Goal: Task Accomplishment & Management: Manage account settings

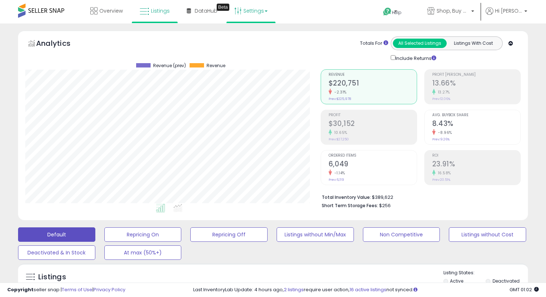
scroll to position [148, 295]
click at [389, 126] on h2 "$30,152" at bounding box center [373, 125] width 88 height 10
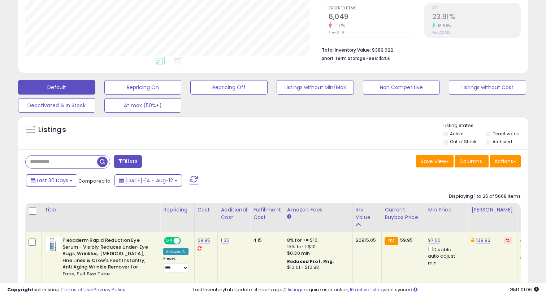
scroll to position [170, 0]
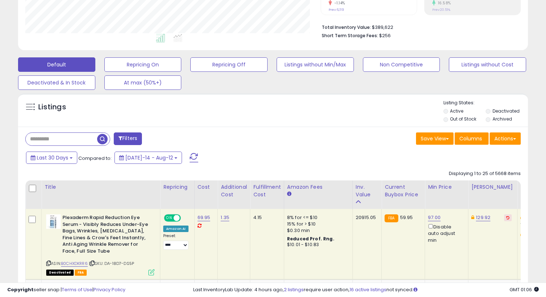
click at [125, 146] on div "Filters" at bounding box center [146, 140] width 253 height 14
click at [123, 142] on button "Filters" at bounding box center [128, 139] width 28 height 13
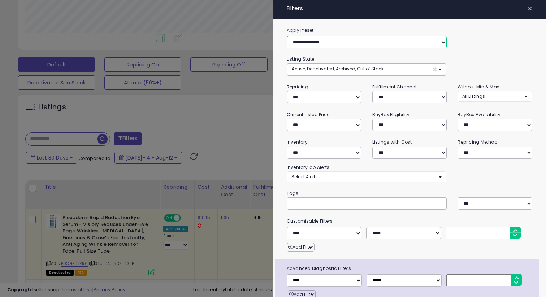
click at [341, 44] on select "**********" at bounding box center [367, 42] width 160 height 12
select select "**********"
click at [287, 36] on select "**********" at bounding box center [367, 42] width 160 height 12
select select "***"
select select "********"
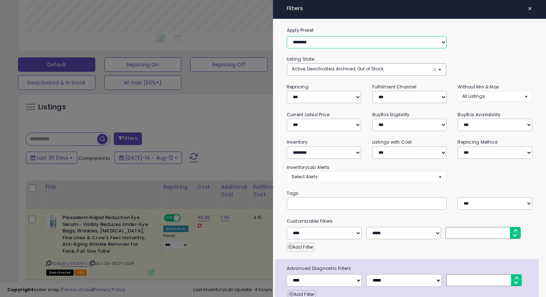
select select "*"
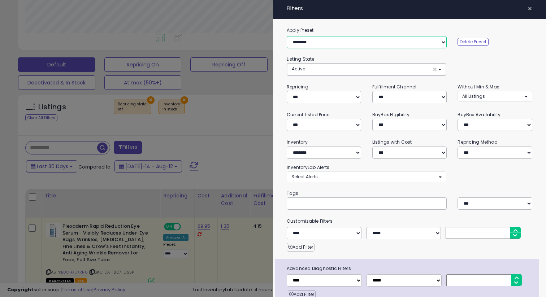
scroll to position [34, 0]
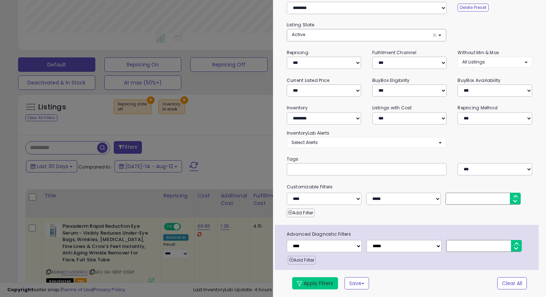
click at [322, 281] on button "Apply Filters" at bounding box center [315, 283] width 46 height 12
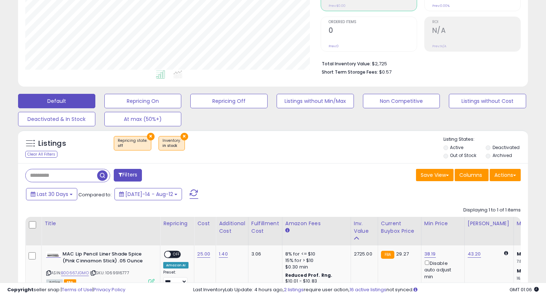
scroll to position [132, 0]
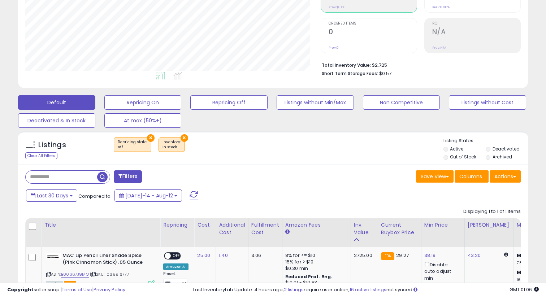
click at [127, 174] on button "Filters" at bounding box center [128, 176] width 28 height 13
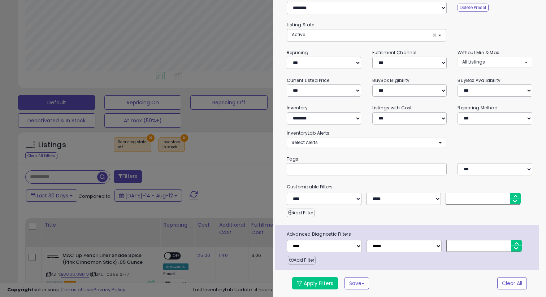
scroll to position [0, 0]
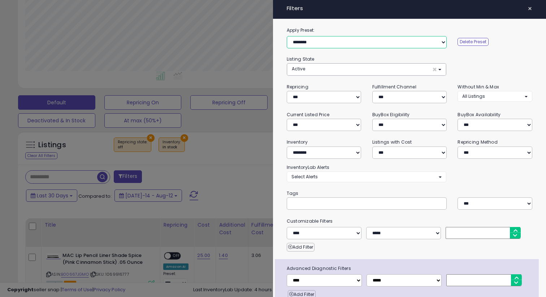
click at [367, 43] on select "**********" at bounding box center [367, 42] width 160 height 12
click at [530, 12] on span "×" at bounding box center [530, 9] width 5 height 10
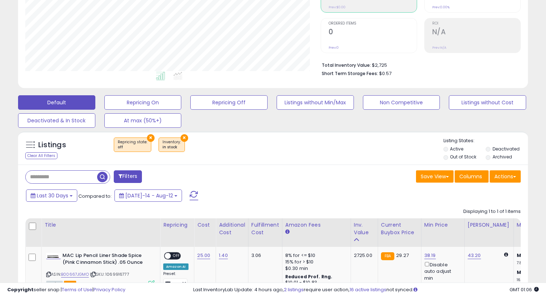
click at [147, 138] on button "×" at bounding box center [151, 138] width 8 height 8
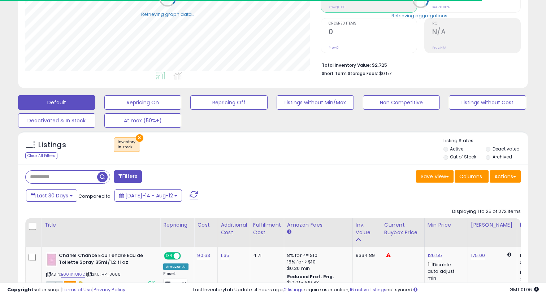
click at [138, 138] on button "×" at bounding box center [140, 138] width 8 height 8
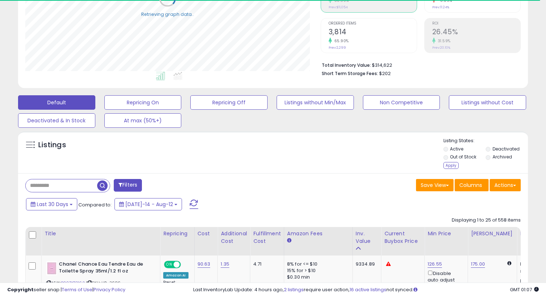
click at [488, 155] on li "Archived" at bounding box center [507, 158] width 42 height 8
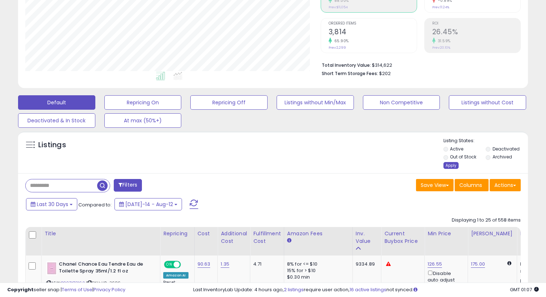
click at [448, 164] on div "Apply" at bounding box center [451, 165] width 15 height 7
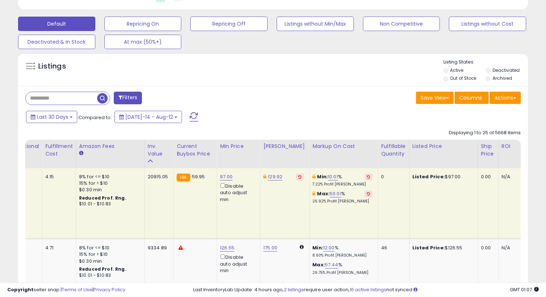
scroll to position [0, 0]
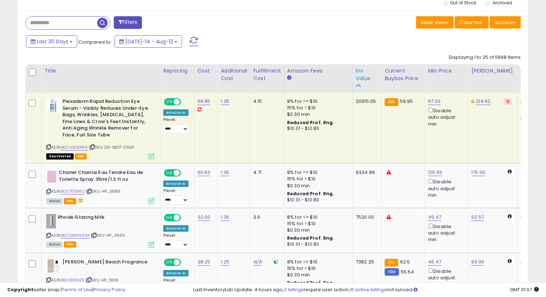
click at [359, 86] on icon at bounding box center [358, 85] width 5 height 5
click at [355, 49] on div "Last 30 Days Compared to: [DATE]-14 - Aug-12" at bounding box center [210, 42] width 372 height 16
click at [75, 192] on link "B00TKT8162" at bounding box center [73, 192] width 24 height 6
click at [151, 200] on icon at bounding box center [151, 201] width 6 height 6
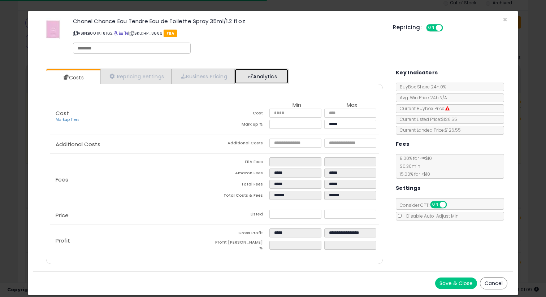
click at [273, 79] on link "Analytics" at bounding box center [261, 76] width 53 height 15
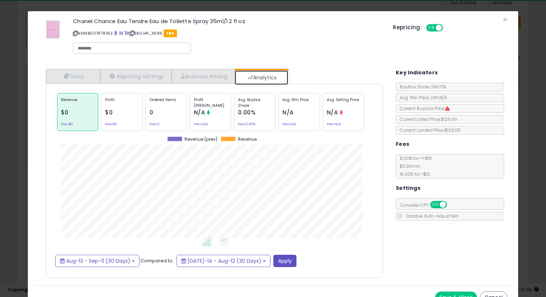
scroll to position [222, 352]
click at [507, 18] on span "×" at bounding box center [505, 19] width 5 height 10
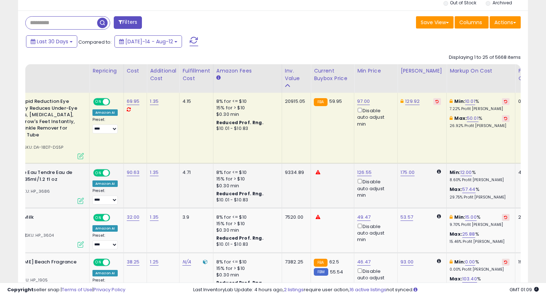
scroll to position [0, 74]
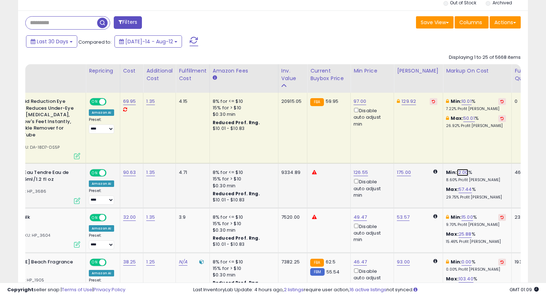
click at [457, 173] on link "12.00" at bounding box center [463, 172] width 12 height 7
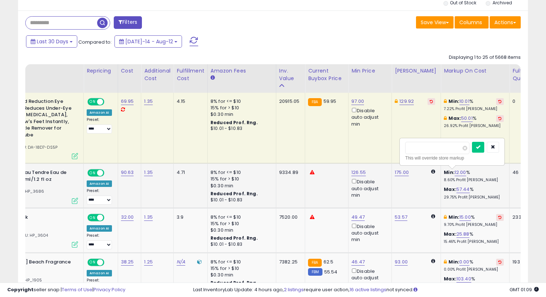
click at [417, 150] on input "*****" at bounding box center [437, 148] width 64 height 12
type input "**"
click at [481, 148] on button "submit" at bounding box center [478, 147] width 12 height 11
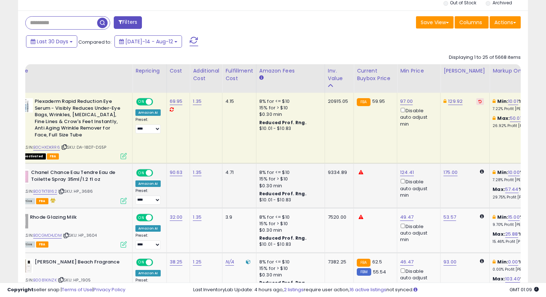
scroll to position [0, 14]
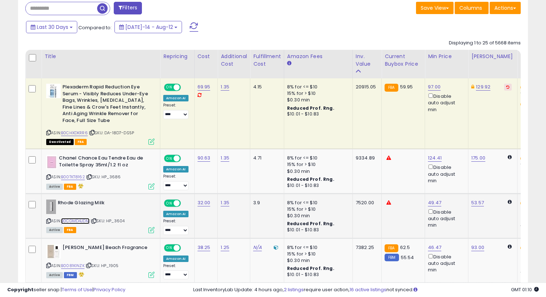
click at [87, 220] on link "B0CGMD4JDM" at bounding box center [75, 221] width 29 height 6
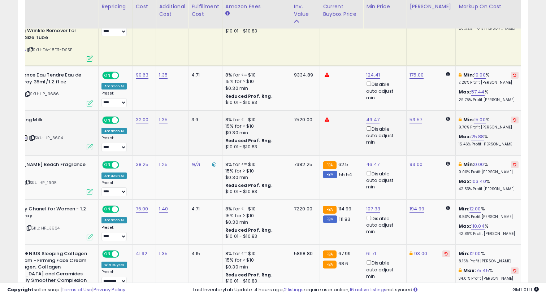
scroll to position [0, 58]
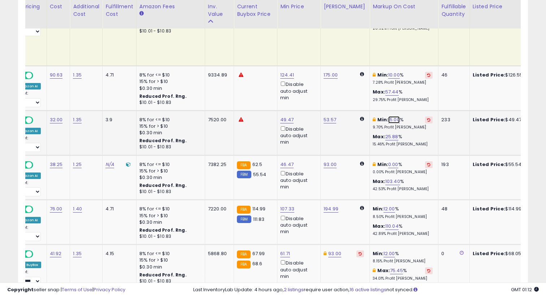
click at [388, 120] on link "15.00" at bounding box center [394, 119] width 12 height 7
click at [348, 97] on input "*****" at bounding box center [371, 95] width 64 height 12
type input "**"
click at [418, 97] on button "submit" at bounding box center [412, 94] width 12 height 11
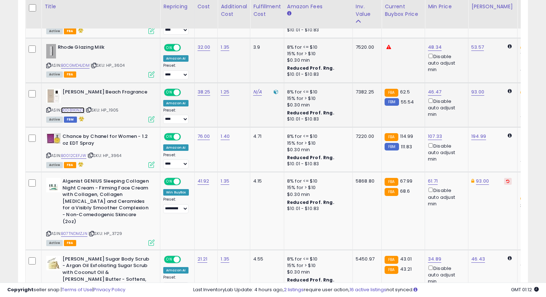
click at [70, 111] on link "B0081KINZK" at bounding box center [72, 110] width 23 height 6
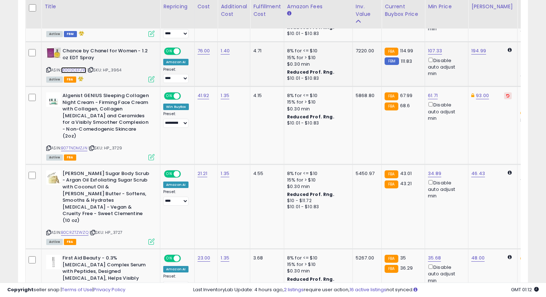
click at [83, 70] on link "B0012CEFJW" at bounding box center [73, 70] width 25 height 6
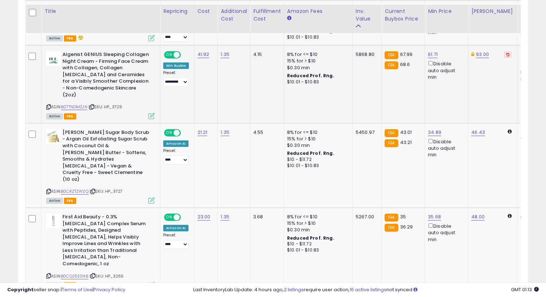
scroll to position [594, 0]
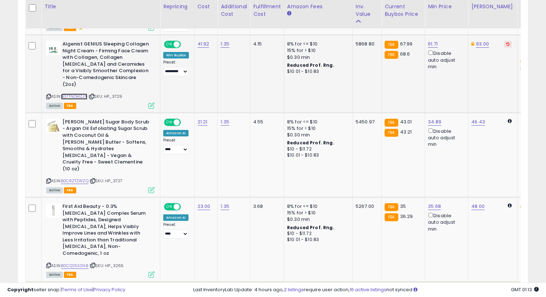
click at [78, 94] on link "B07TNDMZJN" at bounding box center [74, 97] width 26 height 6
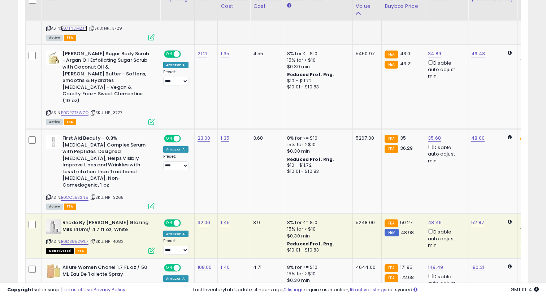
scroll to position [662, 0]
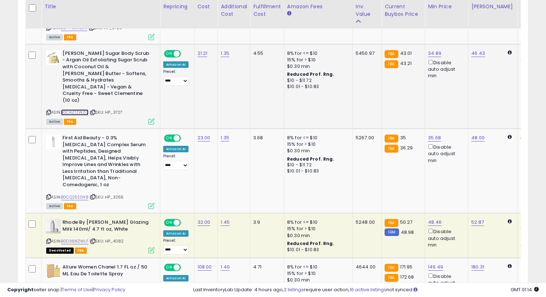
click at [72, 109] on link "B0CRZTZWZQ" at bounding box center [74, 112] width 27 height 6
click at [150, 118] on icon at bounding box center [151, 121] width 6 height 6
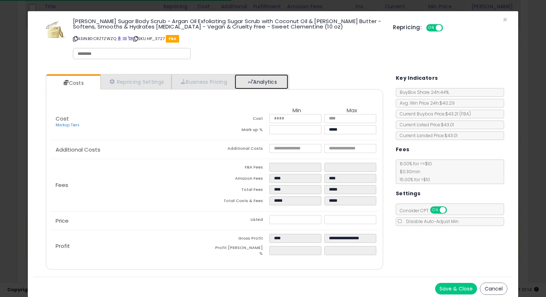
click at [265, 78] on link "Analytics" at bounding box center [261, 81] width 53 height 15
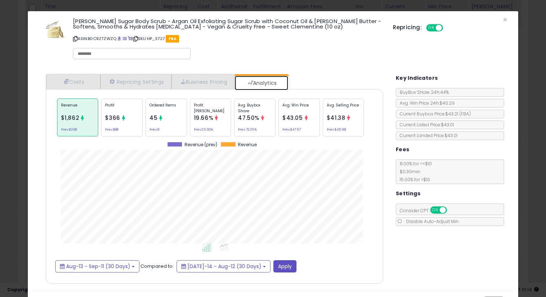
scroll to position [222, 352]
click at [504, 19] on span "×" at bounding box center [505, 19] width 5 height 10
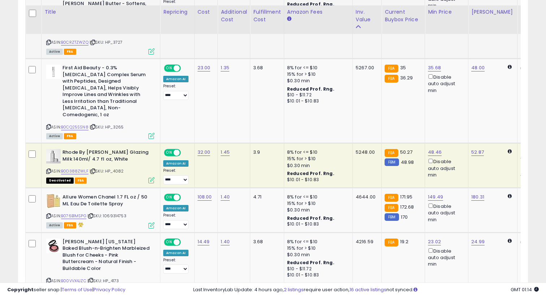
scroll to position [740, 0]
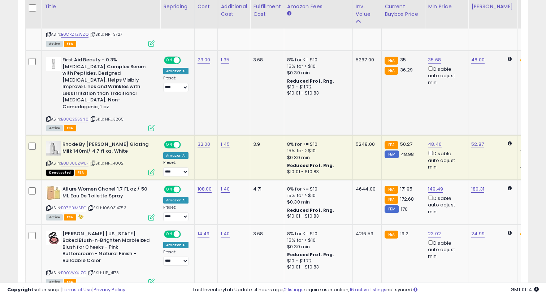
click at [151, 125] on icon at bounding box center [151, 128] width 6 height 6
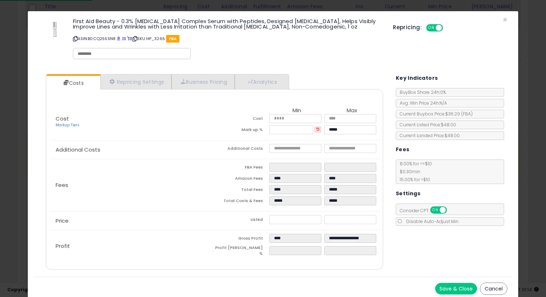
click at [260, 90] on div "Cost Markup Tiers Min Max Cost ***** ***** Mark up % ***** ***** Additional Cos…" at bounding box center [214, 179] width 337 height 181
click at [263, 82] on link "Analytics" at bounding box center [261, 81] width 53 height 15
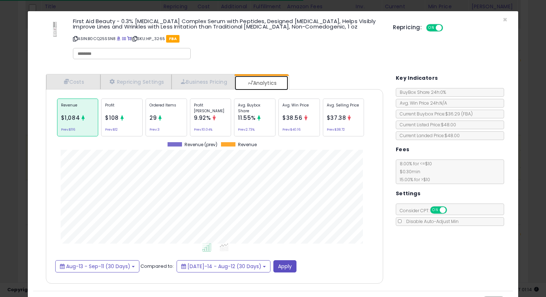
scroll to position [222, 352]
click at [505, 20] on span "×" at bounding box center [505, 19] width 5 height 10
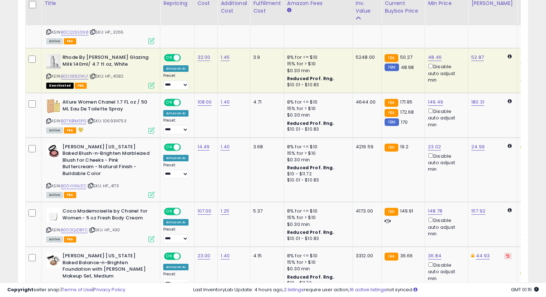
scroll to position [828, 0]
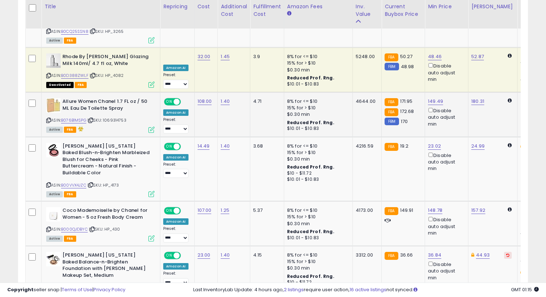
click at [152, 127] on icon at bounding box center [151, 130] width 6 height 6
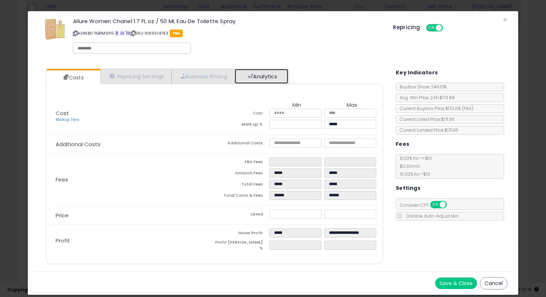
click at [254, 78] on link "Analytics" at bounding box center [261, 76] width 53 height 15
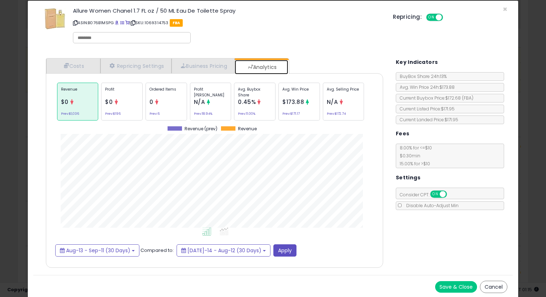
scroll to position [11, 0]
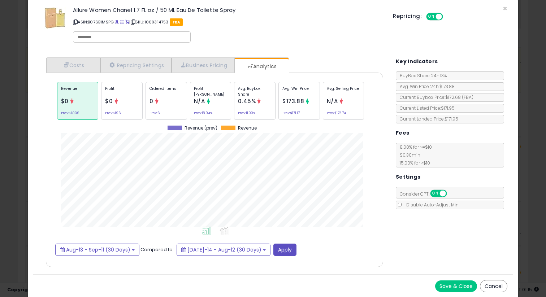
click at [490, 284] on button "Cancel" at bounding box center [493, 286] width 27 height 12
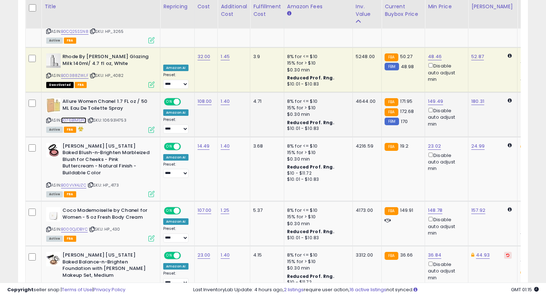
click at [84, 117] on link "B076B1MSPG" at bounding box center [73, 120] width 25 height 6
click at [181, 125] on select "**********" at bounding box center [175, 129] width 25 height 9
click at [163, 125] on select "**********" at bounding box center [175, 129] width 25 height 9
click at [183, 125] on select "**********" at bounding box center [175, 129] width 25 height 9
select select "****"
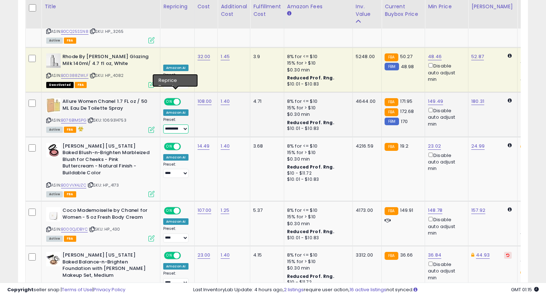
click at [163, 125] on select "**********" at bounding box center [175, 129] width 25 height 9
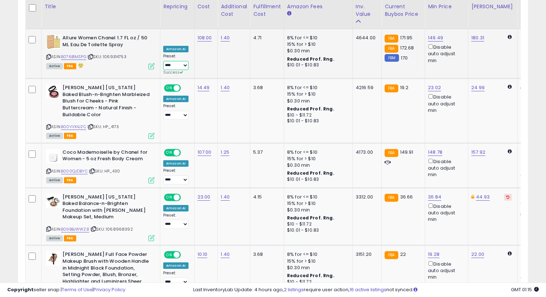
scroll to position [892, 0]
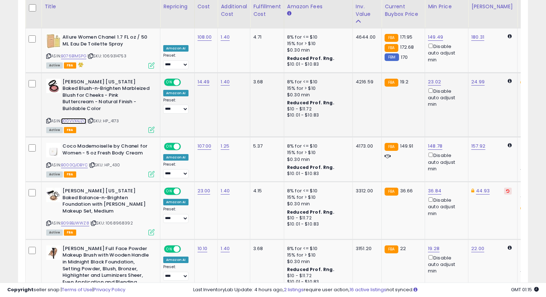
click at [82, 118] on link "B00VVX4JZC" at bounding box center [73, 121] width 25 height 6
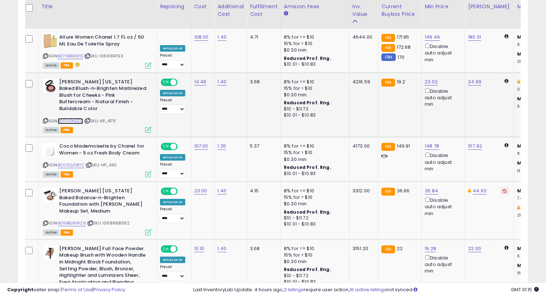
scroll to position [0, 0]
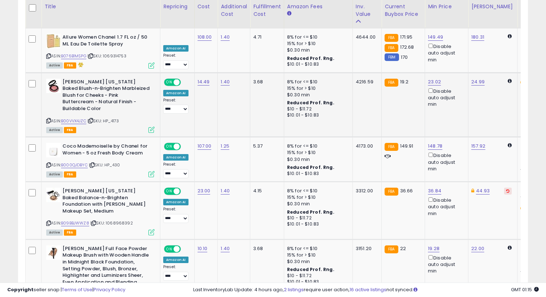
click at [152, 127] on icon at bounding box center [151, 130] width 6 height 6
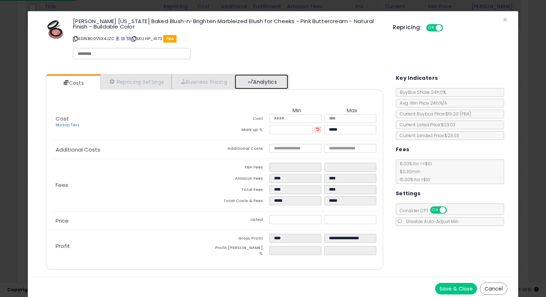
click at [261, 79] on link "Analytics" at bounding box center [261, 81] width 53 height 15
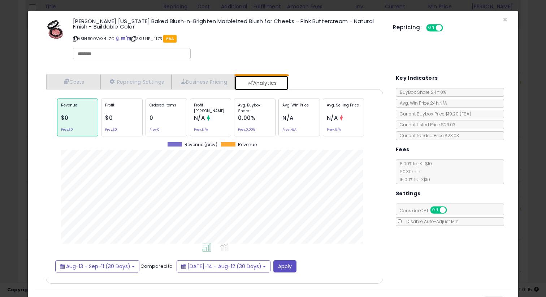
scroll to position [222, 352]
click at [505, 22] on div "Repricing: ON OFF" at bounding box center [450, 27] width 114 height 10
click at [505, 20] on span "×" at bounding box center [505, 19] width 5 height 10
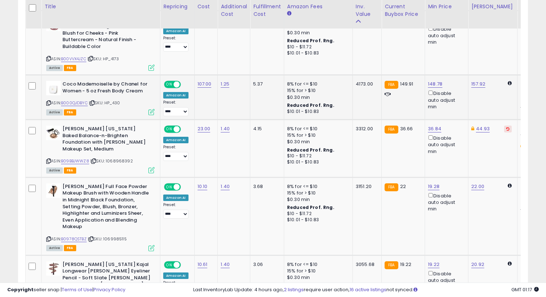
scroll to position [959, 0]
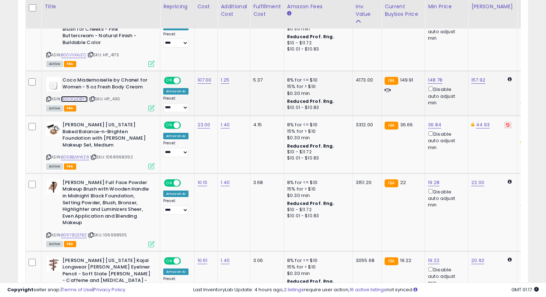
click at [81, 96] on link "B000QJDBYC" at bounding box center [74, 99] width 27 height 6
click at [151, 105] on icon at bounding box center [151, 108] width 6 height 6
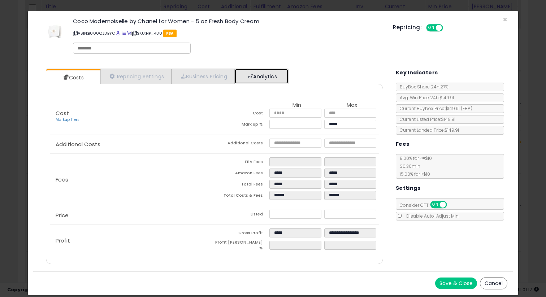
click at [252, 69] on link "Analytics" at bounding box center [261, 76] width 53 height 15
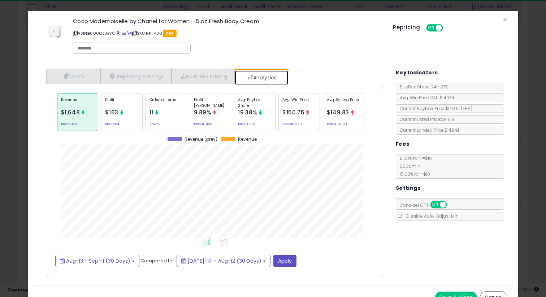
scroll to position [222, 352]
click at [495, 292] on button "Cancel" at bounding box center [493, 297] width 27 height 12
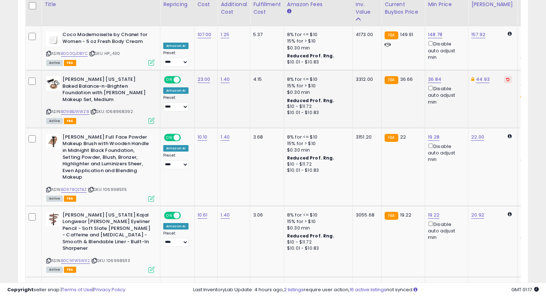
scroll to position [1010, 0]
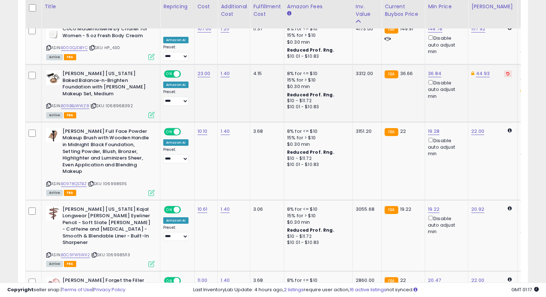
click at [152, 112] on icon at bounding box center [151, 115] width 6 height 6
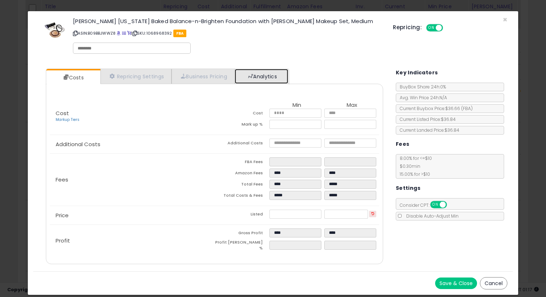
click at [263, 78] on link "Analytics" at bounding box center [261, 76] width 53 height 15
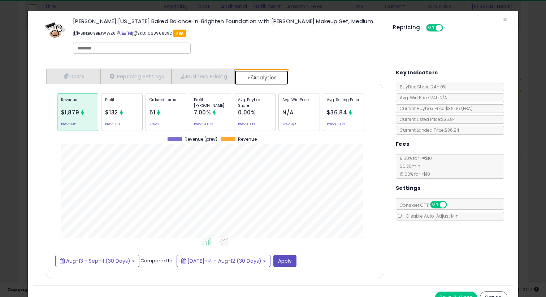
scroll to position [222, 352]
click at [489, 293] on button "Cancel" at bounding box center [493, 297] width 27 height 12
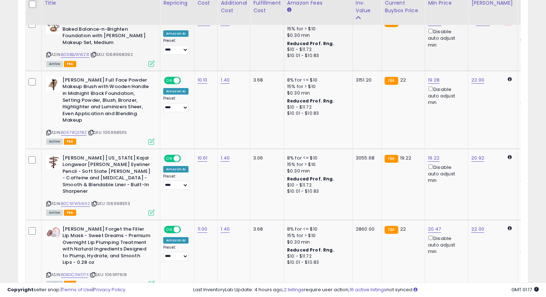
scroll to position [1061, 0]
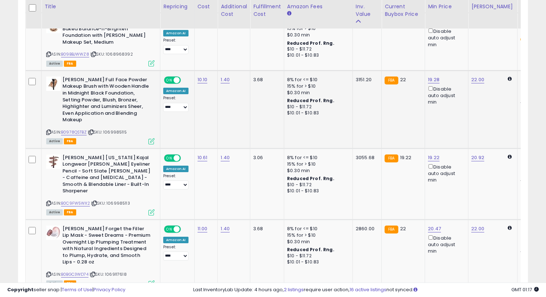
click at [152, 138] on icon at bounding box center [151, 141] width 6 height 6
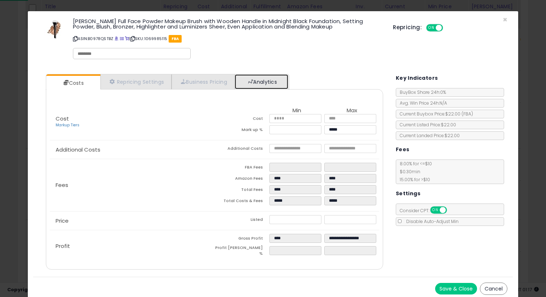
click at [274, 78] on link "Analytics" at bounding box center [261, 81] width 53 height 15
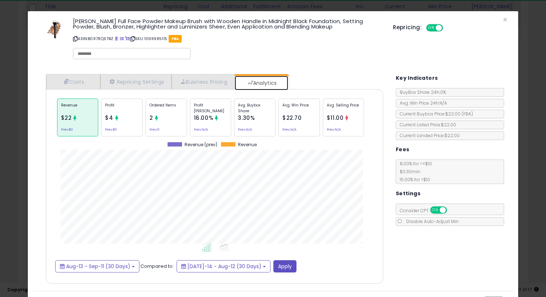
scroll to position [222, 352]
click at [505, 22] on div "Repricing: ON OFF" at bounding box center [450, 27] width 114 height 10
click at [505, 17] on span "×" at bounding box center [505, 19] width 5 height 10
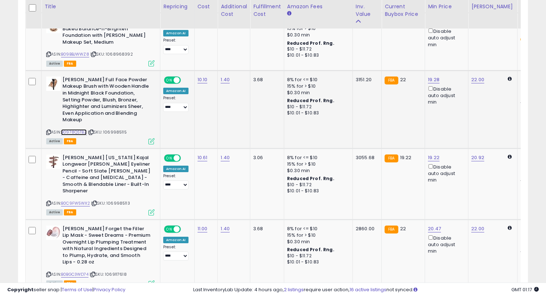
click at [81, 129] on link "B0978QSTBZ" at bounding box center [74, 132] width 26 height 6
click at [146, 138] on div "Active FBA" at bounding box center [100, 140] width 108 height 5
click at [148, 138] on div "Active FBA" at bounding box center [100, 140] width 108 height 5
click at [151, 138] on icon at bounding box center [151, 141] width 6 height 6
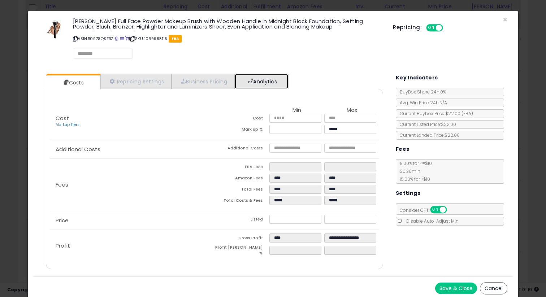
click at [259, 78] on link "Analytics" at bounding box center [261, 81] width 53 height 15
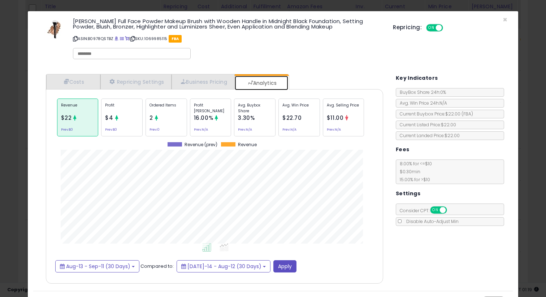
scroll to position [17, 0]
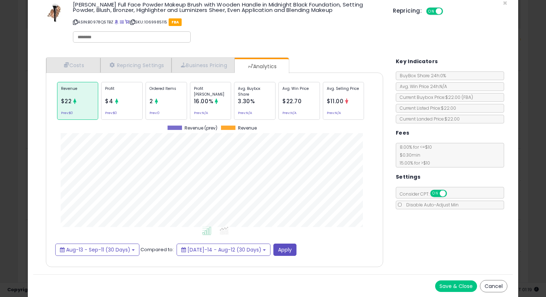
click at [487, 287] on button "Cancel" at bounding box center [493, 286] width 27 height 12
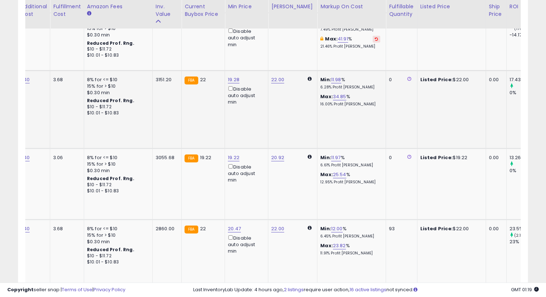
scroll to position [0, 219]
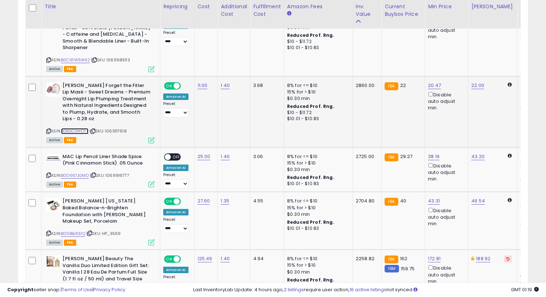
click at [85, 128] on link "B0BGC3WD74" at bounding box center [74, 131] width 27 height 6
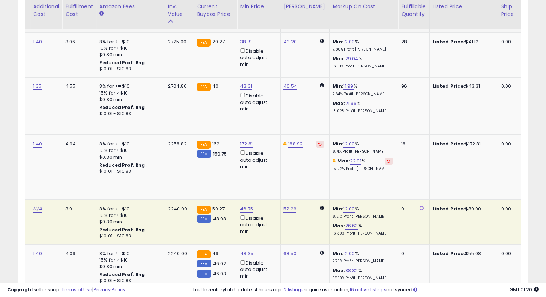
scroll to position [0, 197]
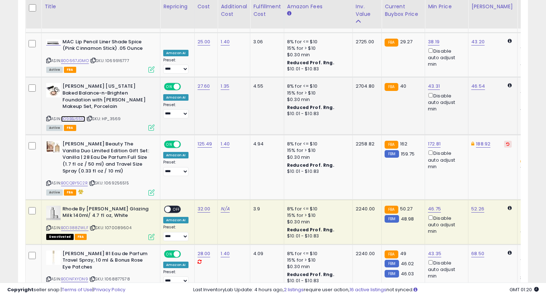
click at [80, 116] on link "B09BBJ651Q" at bounding box center [73, 119] width 24 height 6
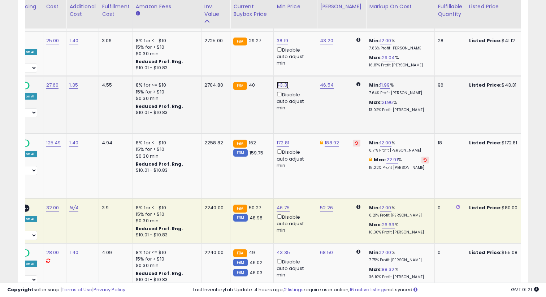
click at [281, 82] on link "43.31" at bounding box center [283, 85] width 12 height 7
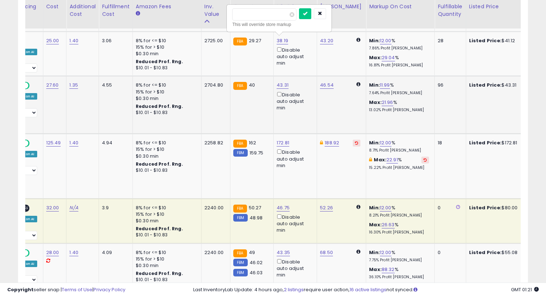
click at [249, 15] on input "*****" at bounding box center [264, 14] width 64 height 12
type input "**"
click at [309, 18] on button "submit" at bounding box center [305, 13] width 12 height 11
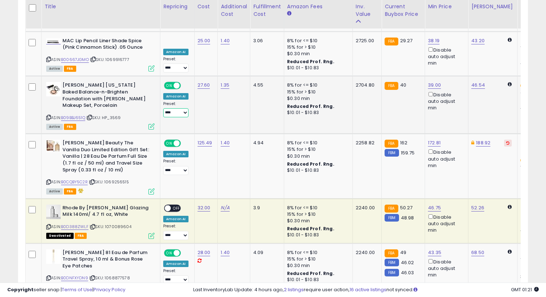
click at [187, 108] on select "**********" at bounding box center [175, 112] width 25 height 9
select select "**********"
click at [163, 108] on select "**********" at bounding box center [175, 112] width 25 height 9
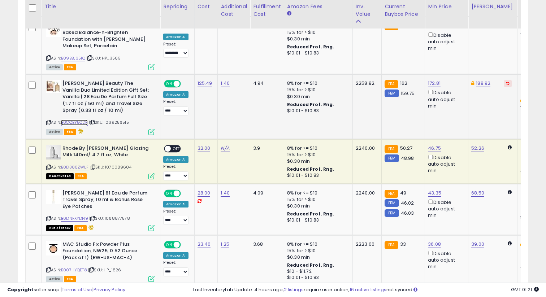
click at [80, 120] on link "B0CQBY5C2R" at bounding box center [74, 123] width 27 height 6
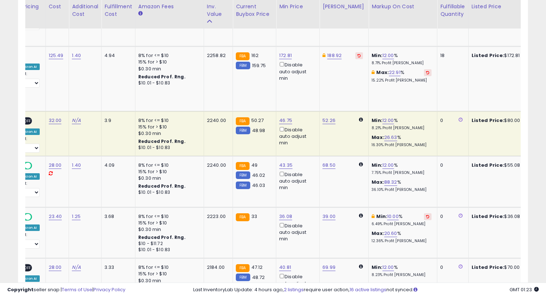
scroll to position [0, 171]
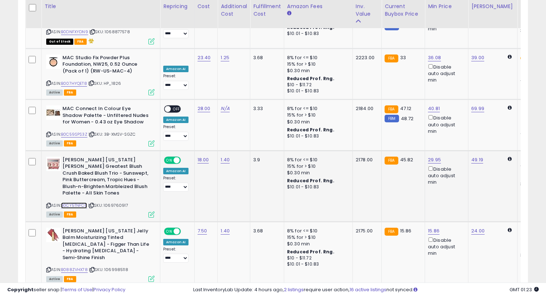
click at [84, 203] on link "B0CY5TNFC5" at bounding box center [74, 206] width 26 height 6
click at [150, 212] on icon at bounding box center [151, 215] width 6 height 6
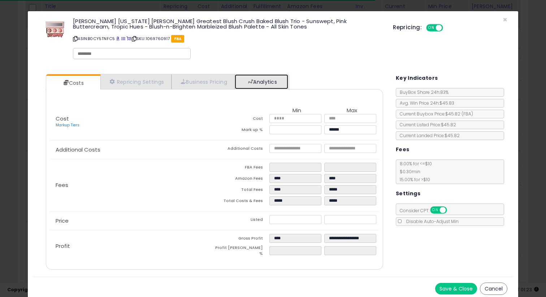
click at [248, 82] on link "Analytics" at bounding box center [261, 81] width 53 height 15
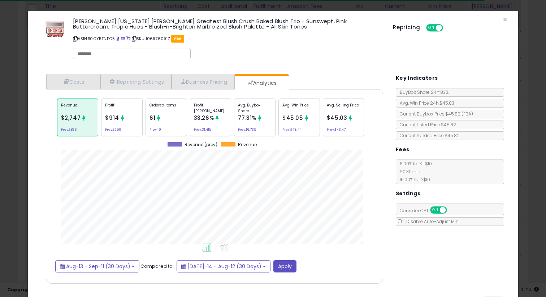
click at [505, 23] on div "Repricing: ON OFF" at bounding box center [450, 27] width 114 height 10
click at [505, 20] on span "×" at bounding box center [505, 19] width 5 height 10
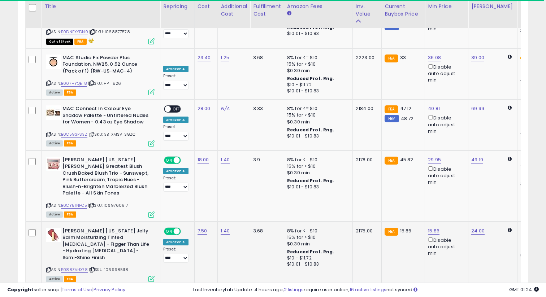
click at [150, 276] on icon at bounding box center [151, 279] width 6 height 6
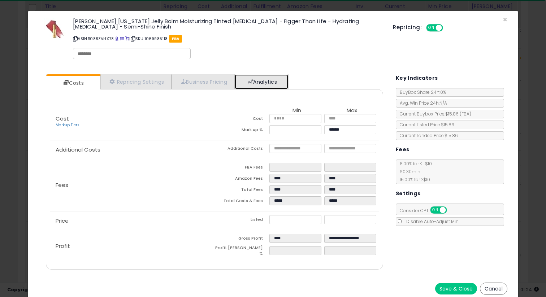
click at [254, 78] on link "Analytics" at bounding box center [261, 81] width 53 height 15
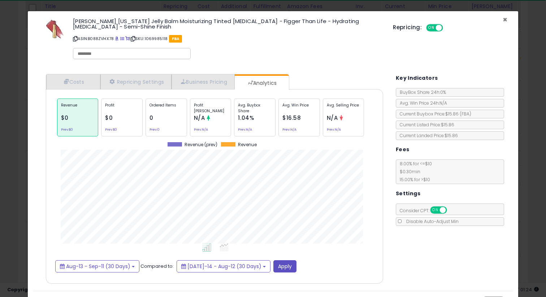
click at [506, 21] on span "×" at bounding box center [505, 19] width 5 height 10
